Goal: Check status: Check status

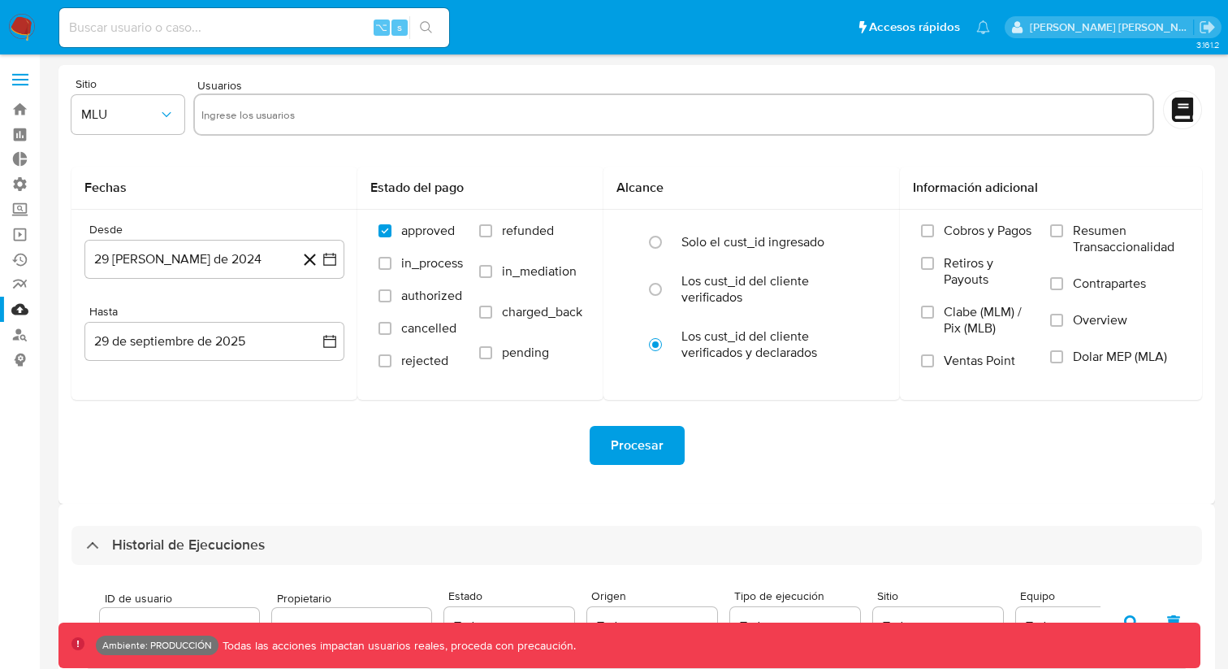
select select "50"
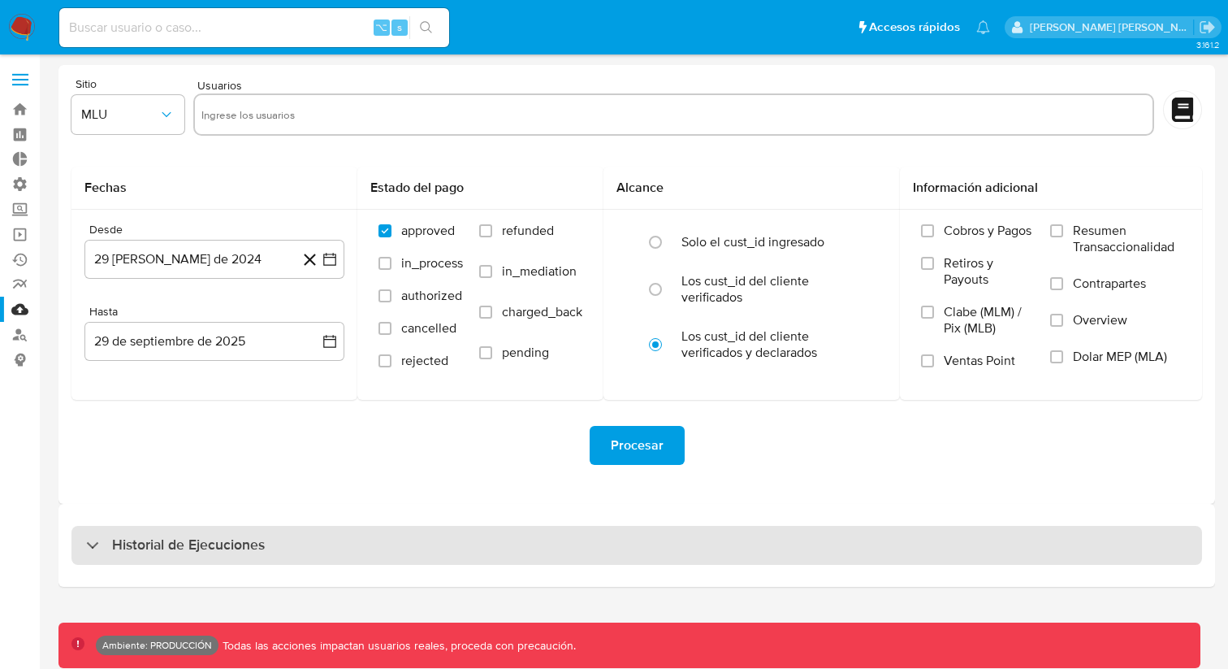
click at [232, 546] on h3 "Historial de Ejecuciones" at bounding box center [188, 544] width 153 height 19
select select "10"
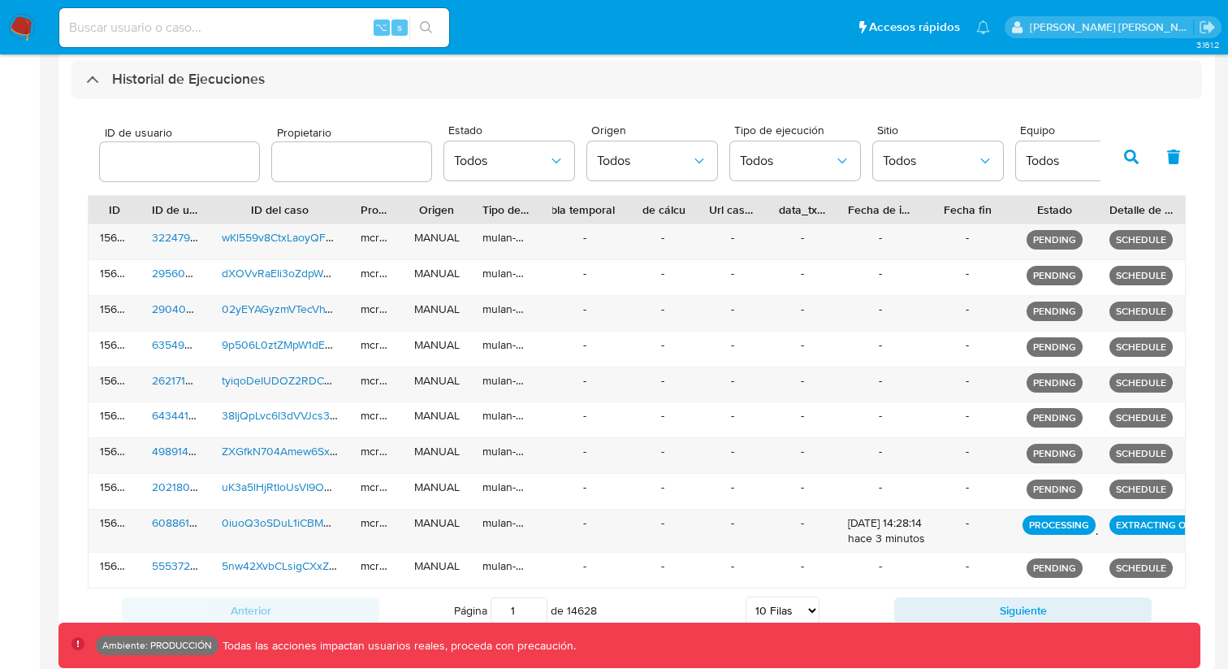
scroll to position [506, 0]
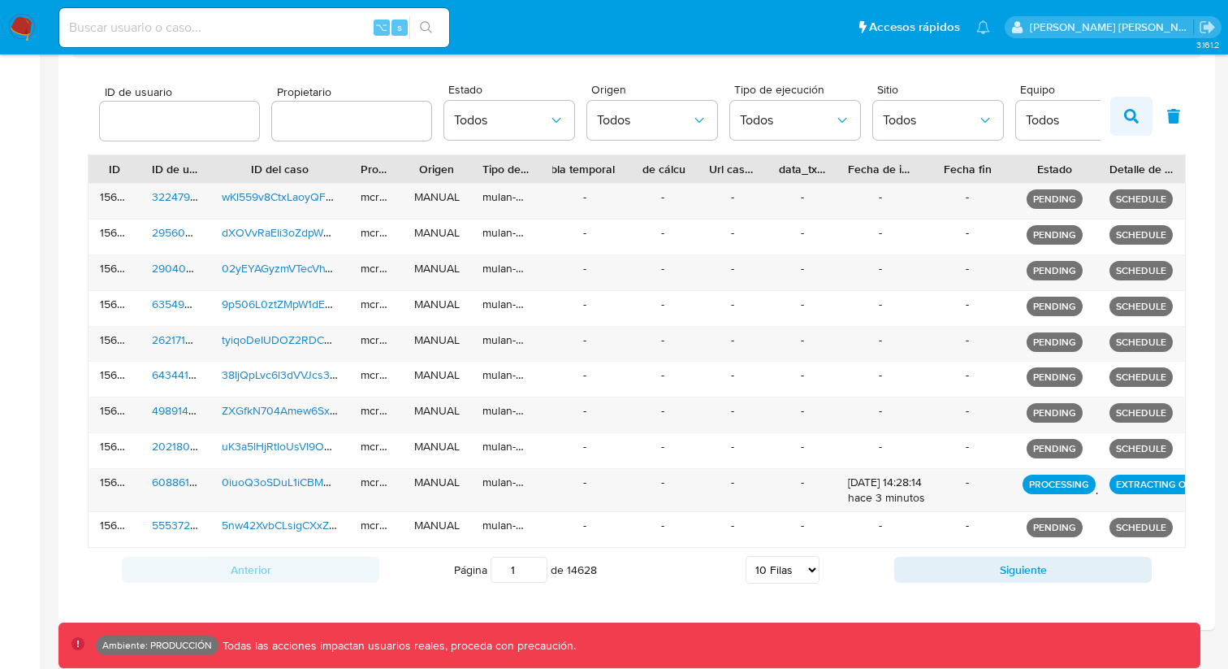
click at [1137, 115] on icon "button" at bounding box center [1131, 116] width 15 height 15
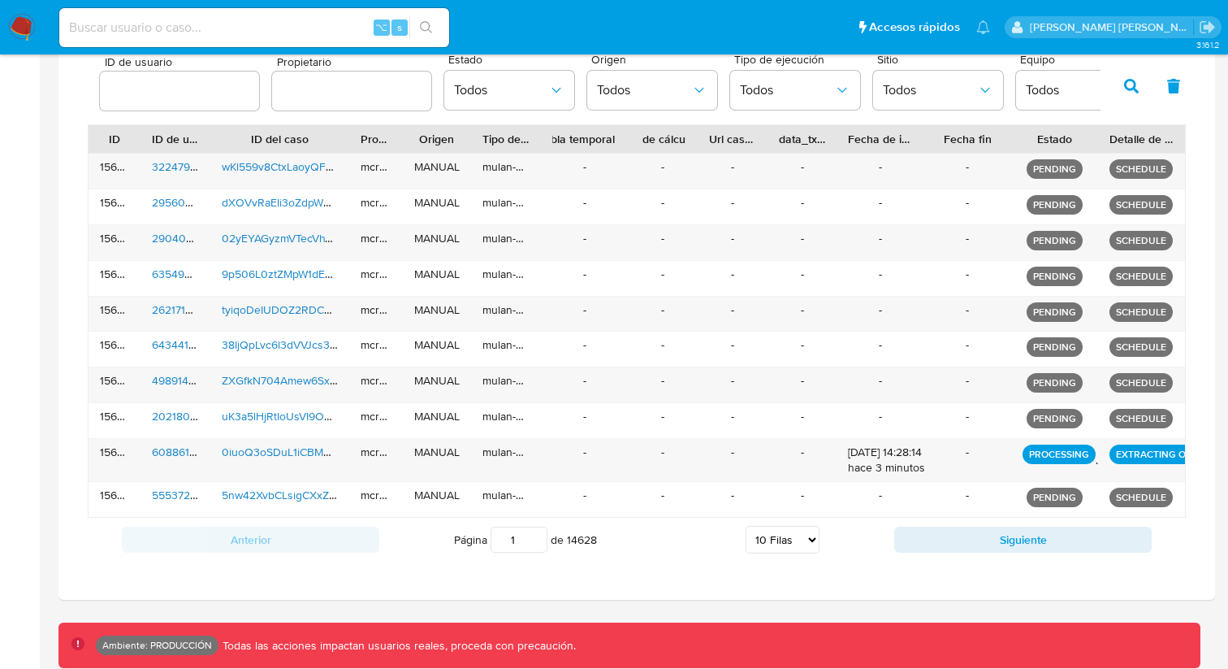
click at [1132, 87] on icon "button" at bounding box center [1131, 86] width 15 height 15
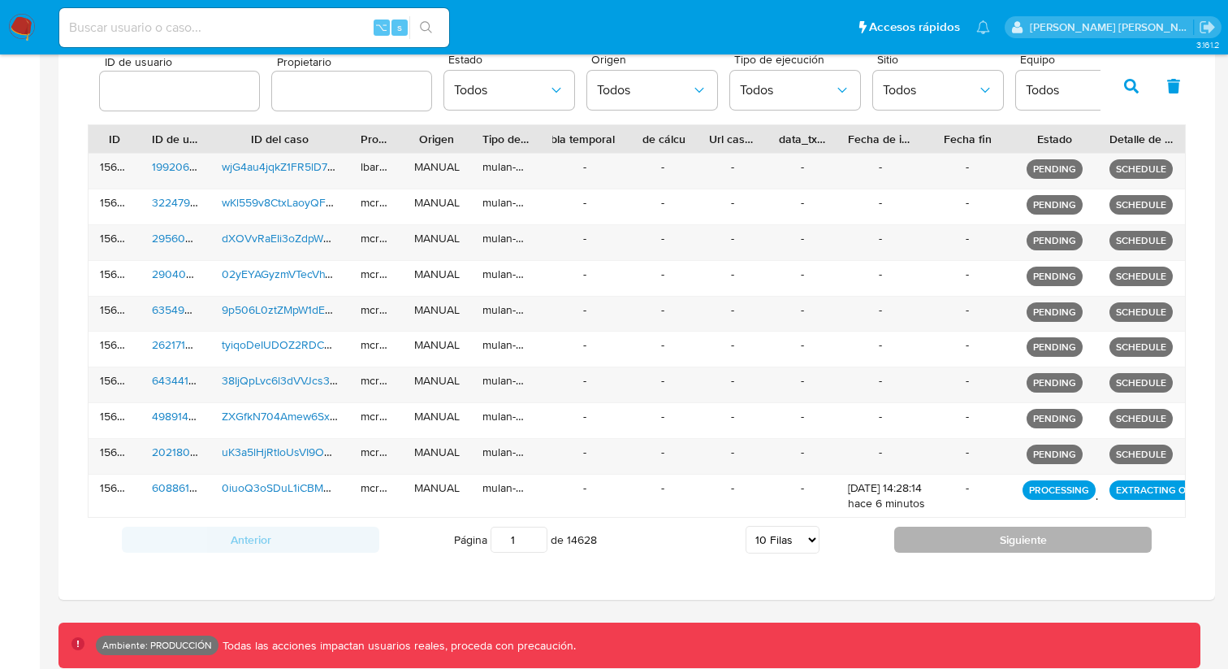
click at [973, 530] on button "Siguiente" at bounding box center [1023, 539] width 258 height 26
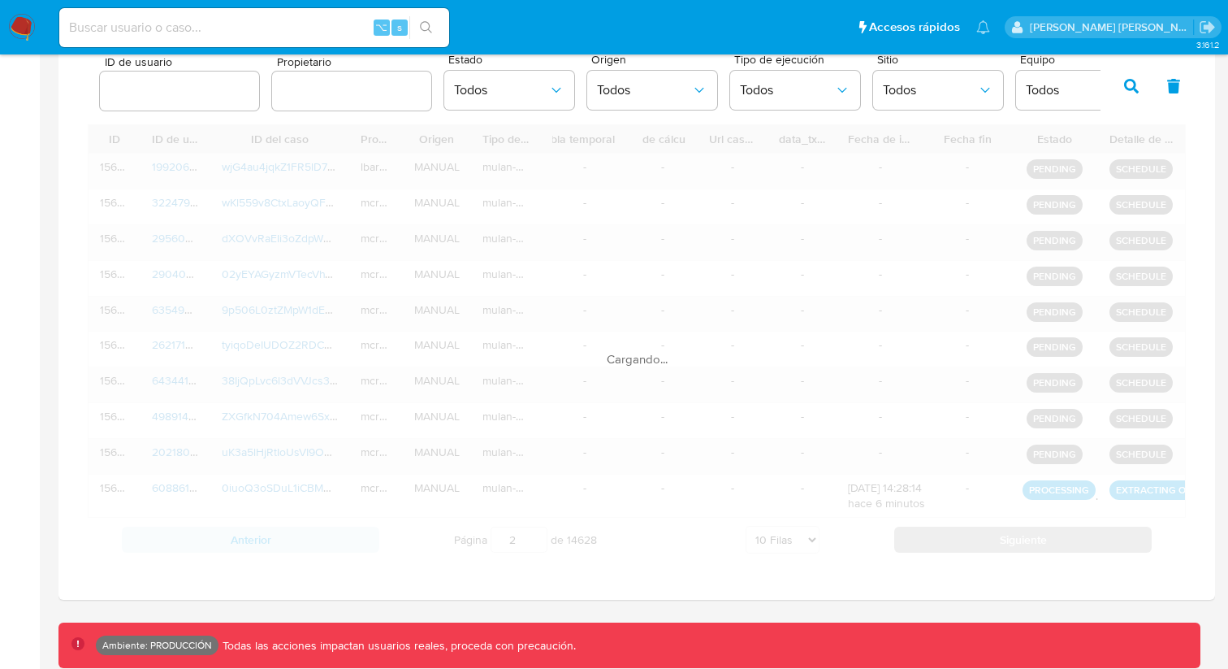
scroll to position [529, 0]
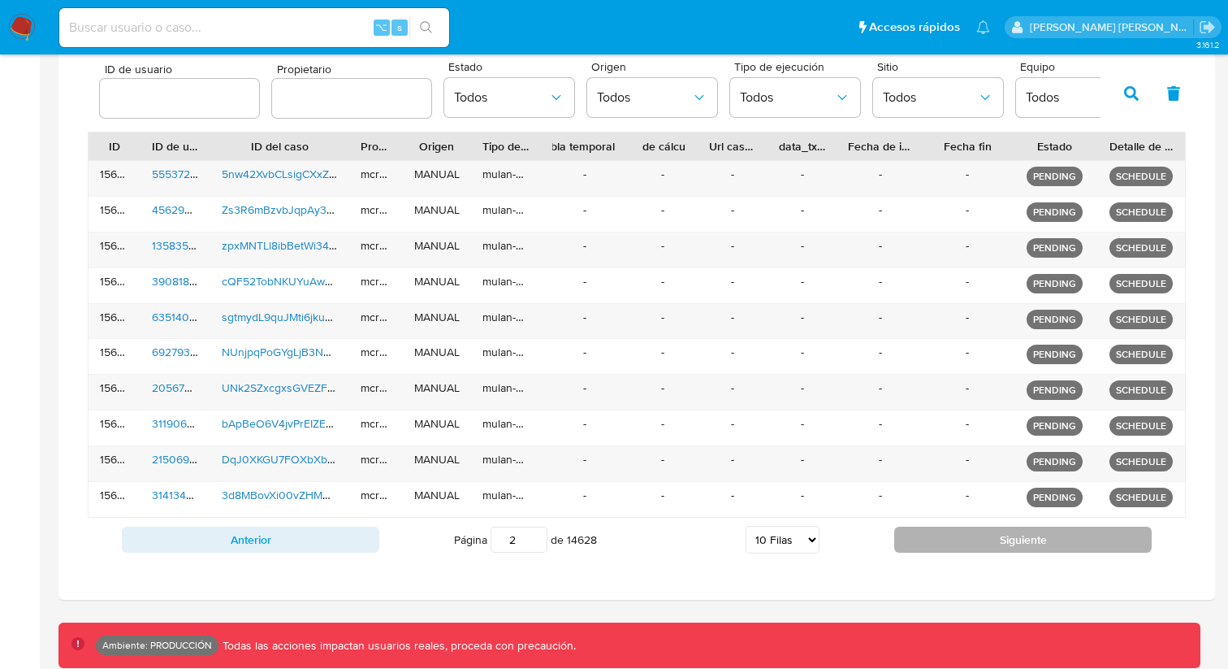
click at [978, 539] on button "Siguiente" at bounding box center [1023, 539] width 258 height 26
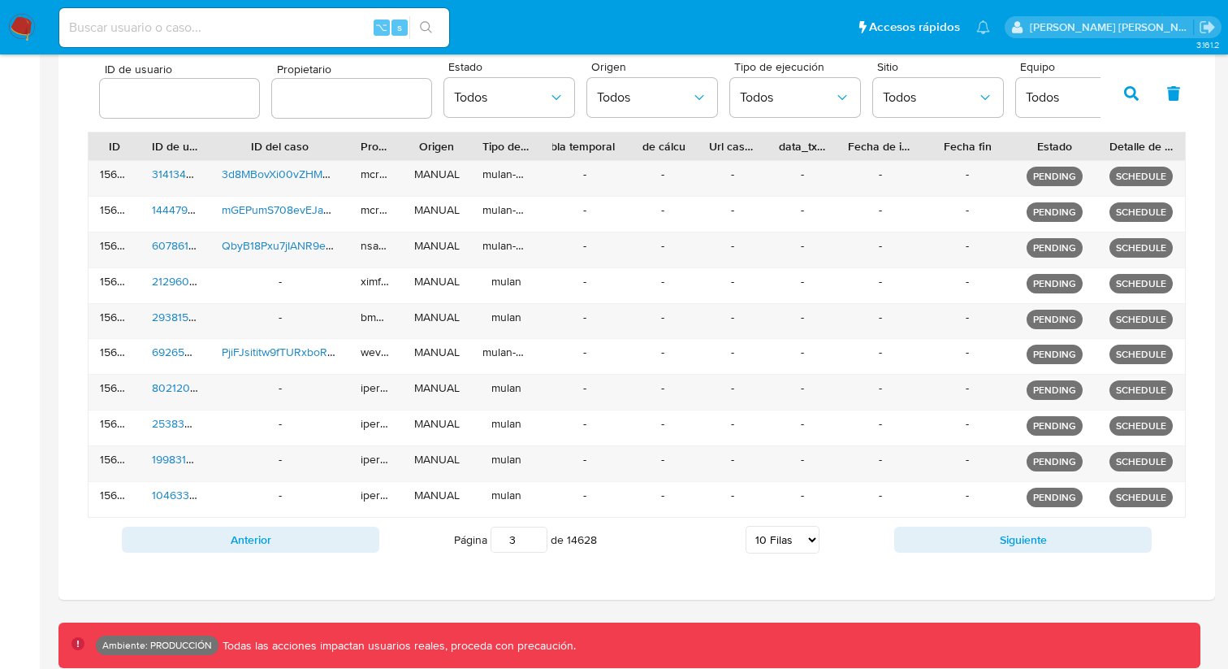
click at [981, 539] on button "Siguiente" at bounding box center [1023, 539] width 258 height 26
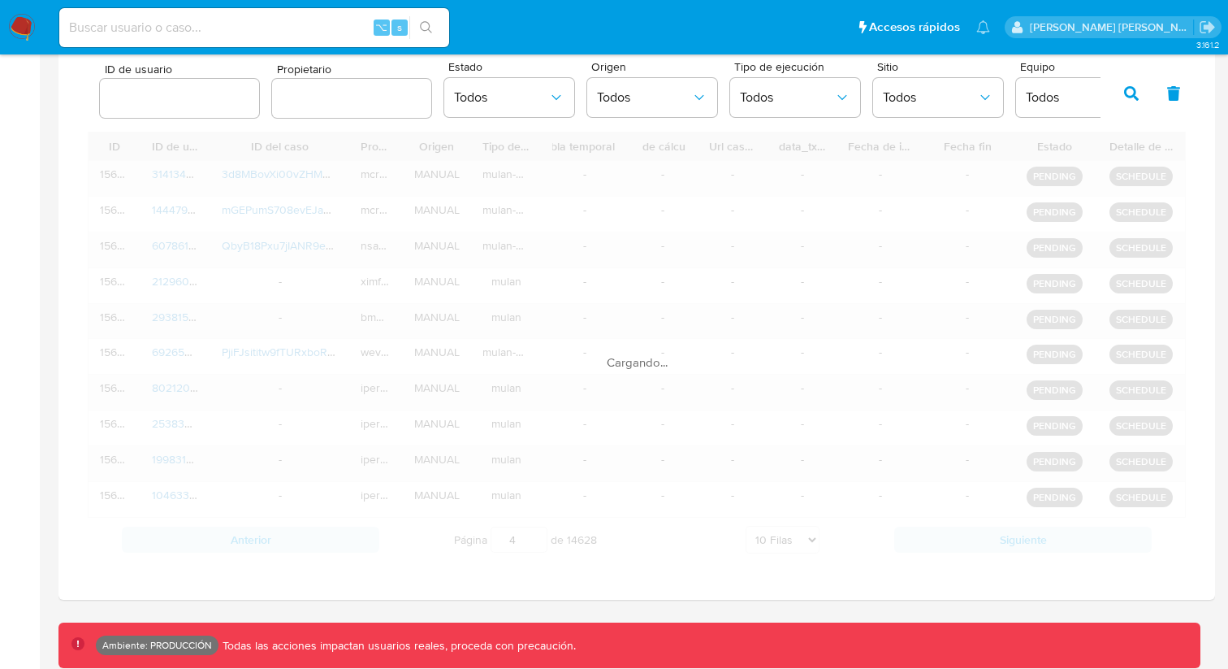
scroll to position [536, 0]
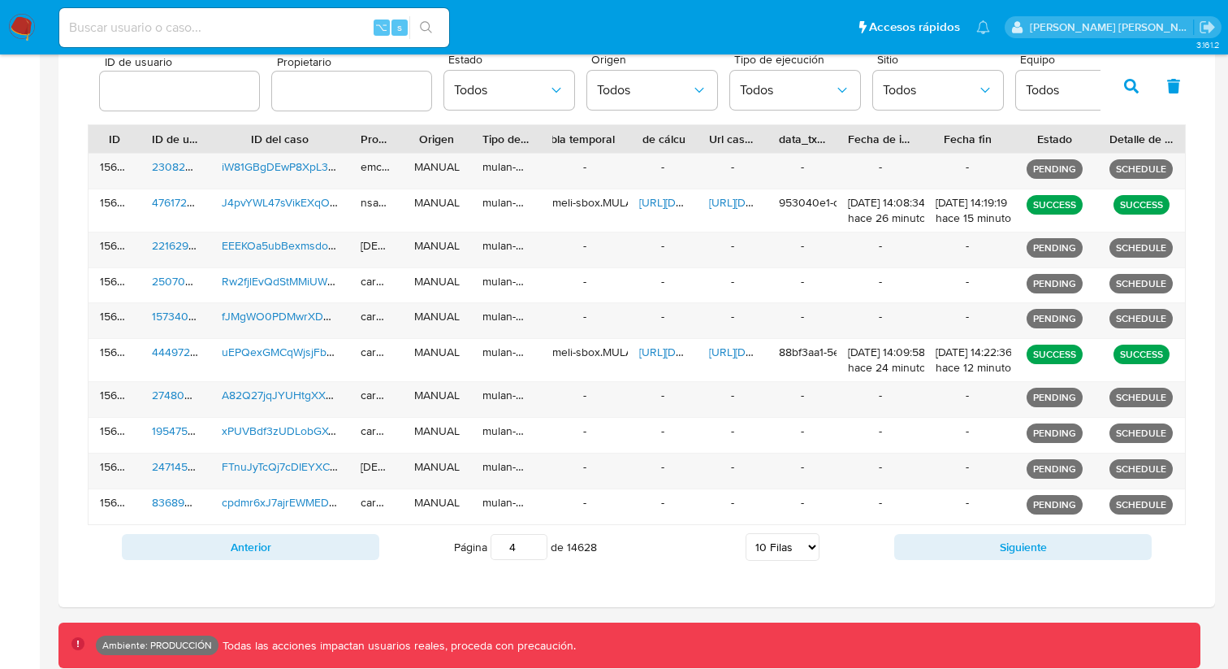
click at [981, 539] on button "Siguiente" at bounding box center [1023, 547] width 258 height 26
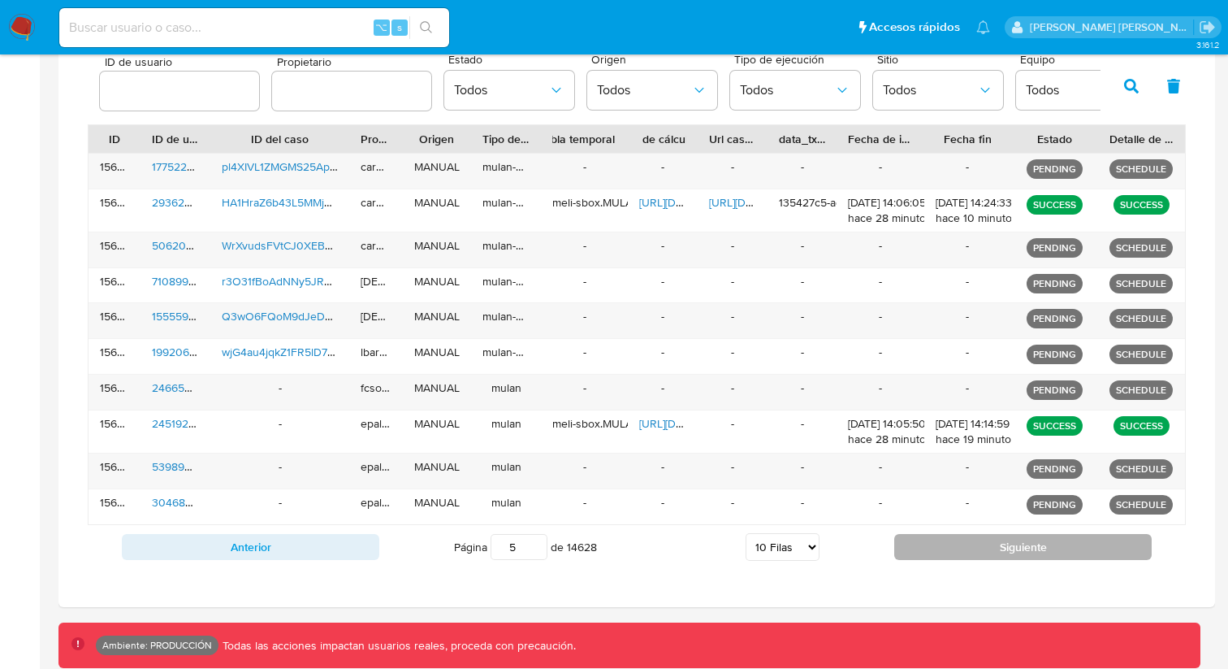
click at [980, 541] on button "Siguiente" at bounding box center [1023, 547] width 258 height 26
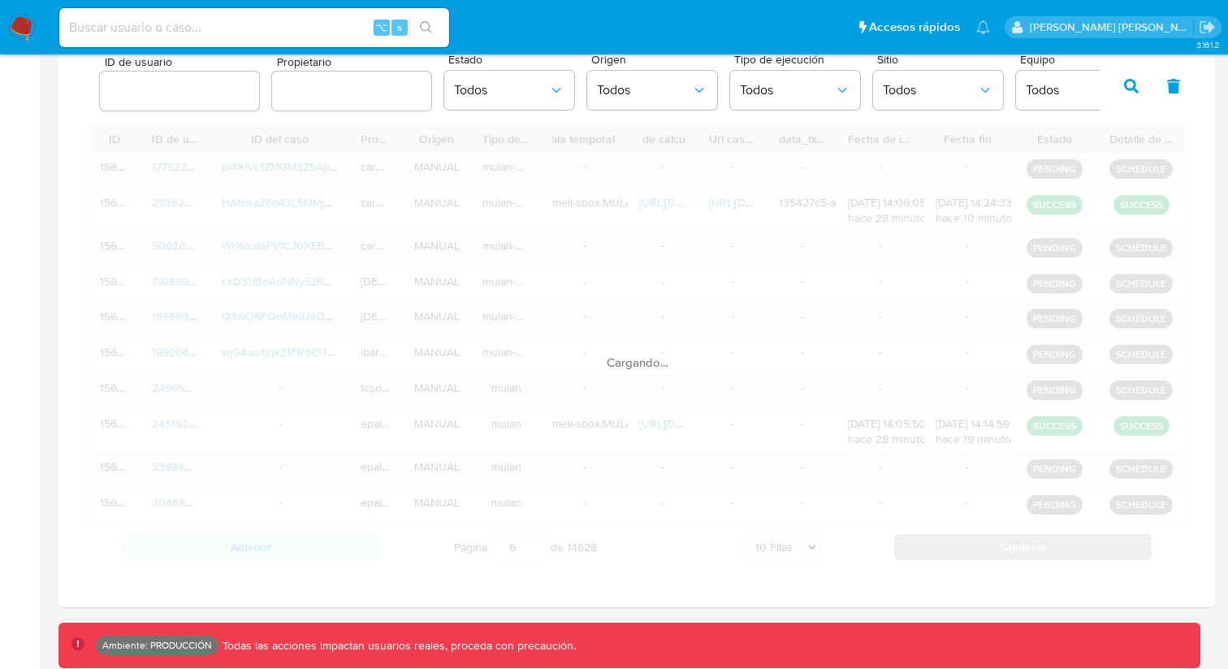
scroll to position [529, 0]
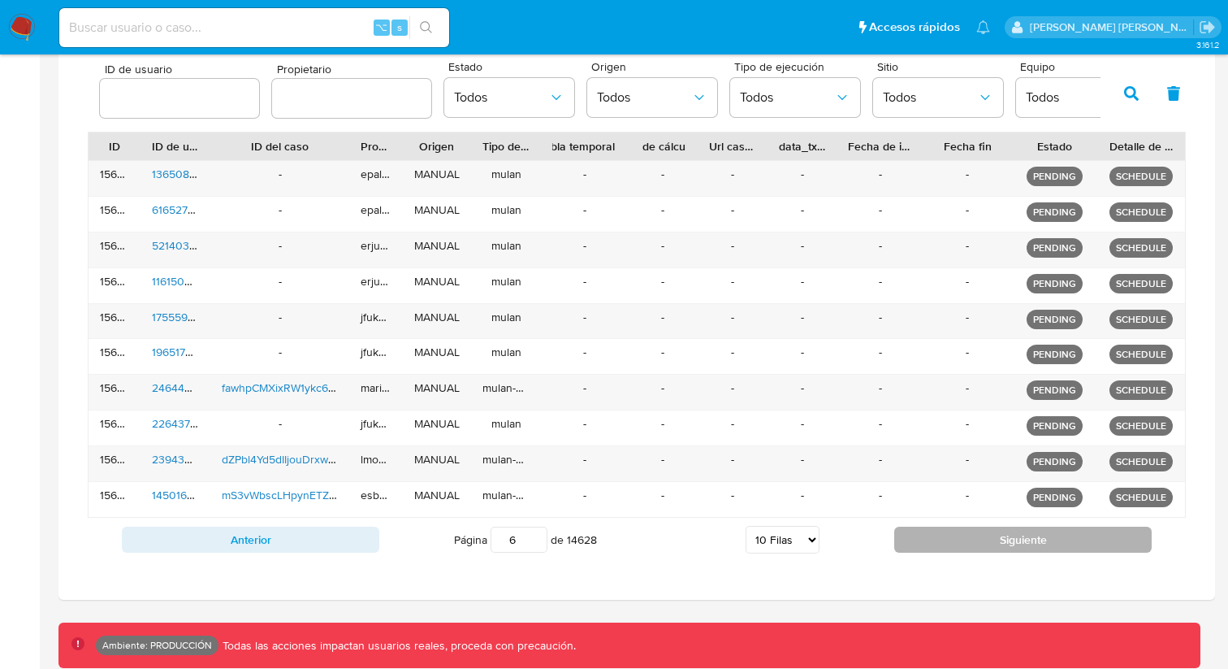
click at [978, 548] on button "Siguiente" at bounding box center [1023, 539] width 258 height 26
type input "7"
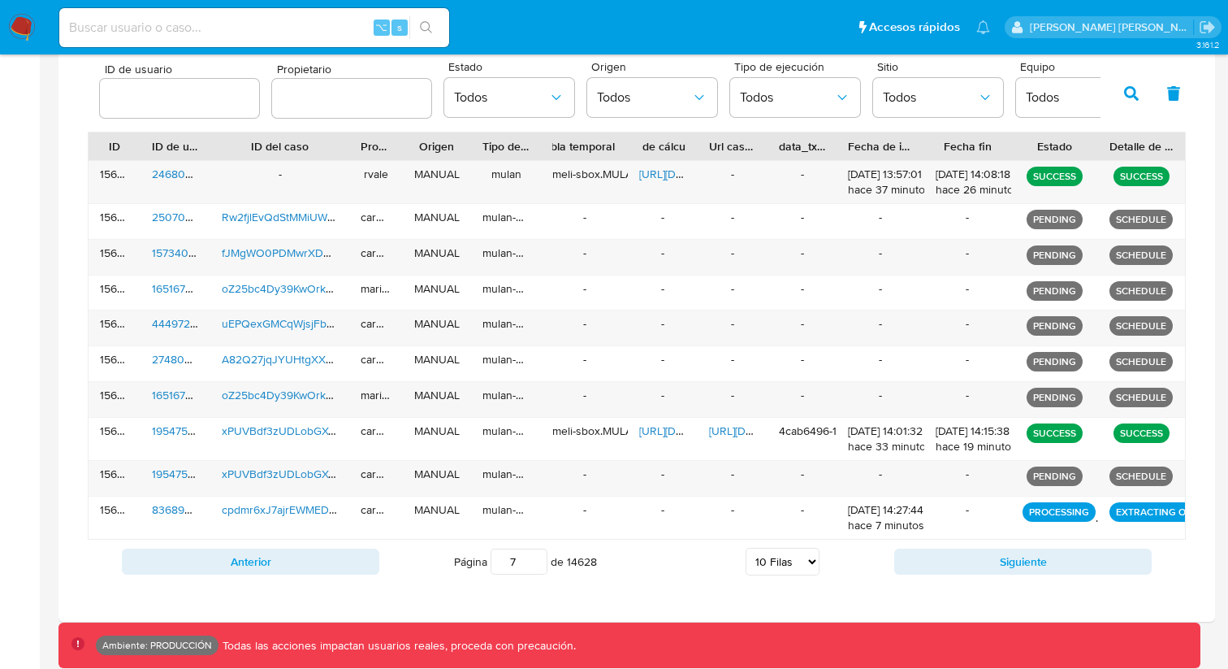
scroll to position [536, 0]
